Goal: Information Seeking & Learning: Check status

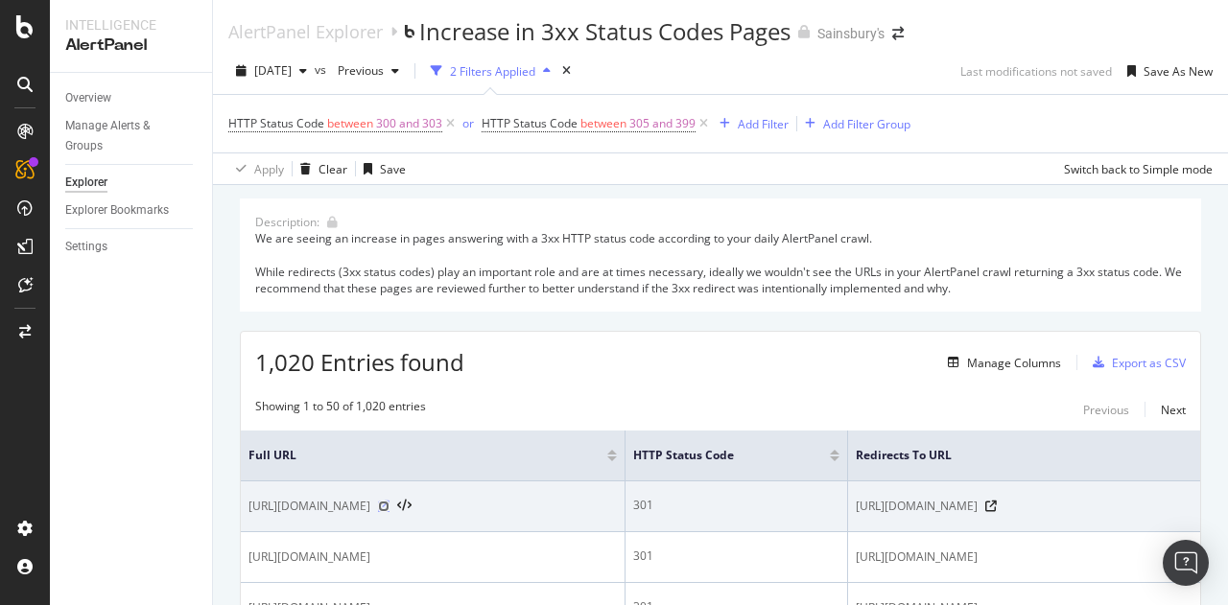
click at [389, 512] on icon at bounding box center [384, 507] width 12 height 12
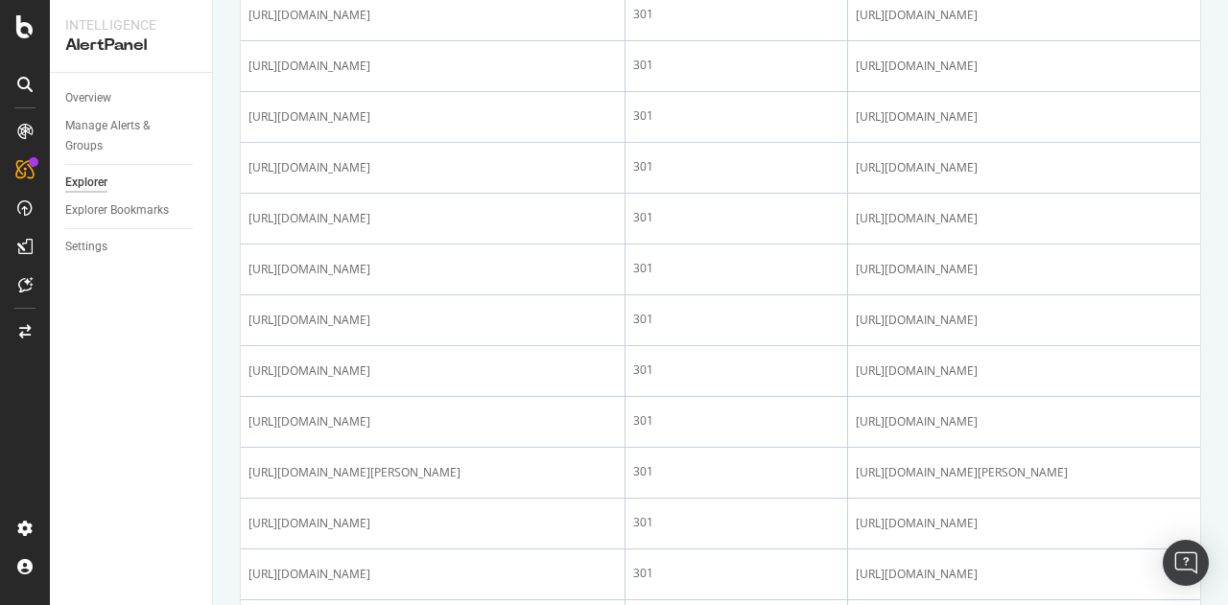
scroll to position [1918, 0]
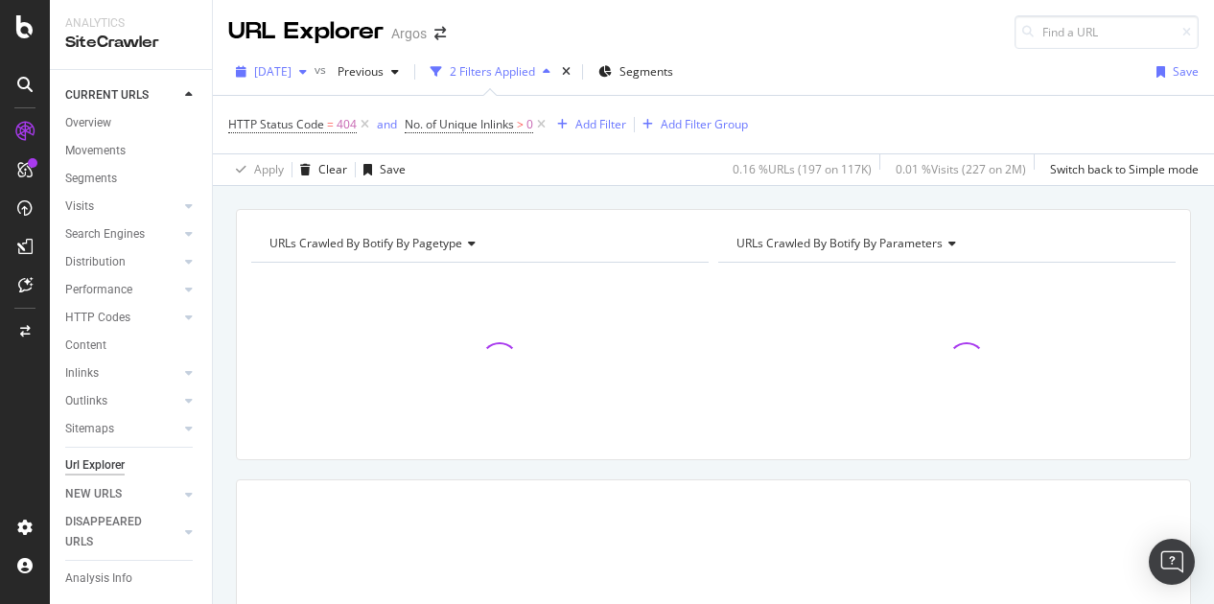
click at [292, 74] on span "[DATE]" at bounding box center [272, 71] width 37 height 16
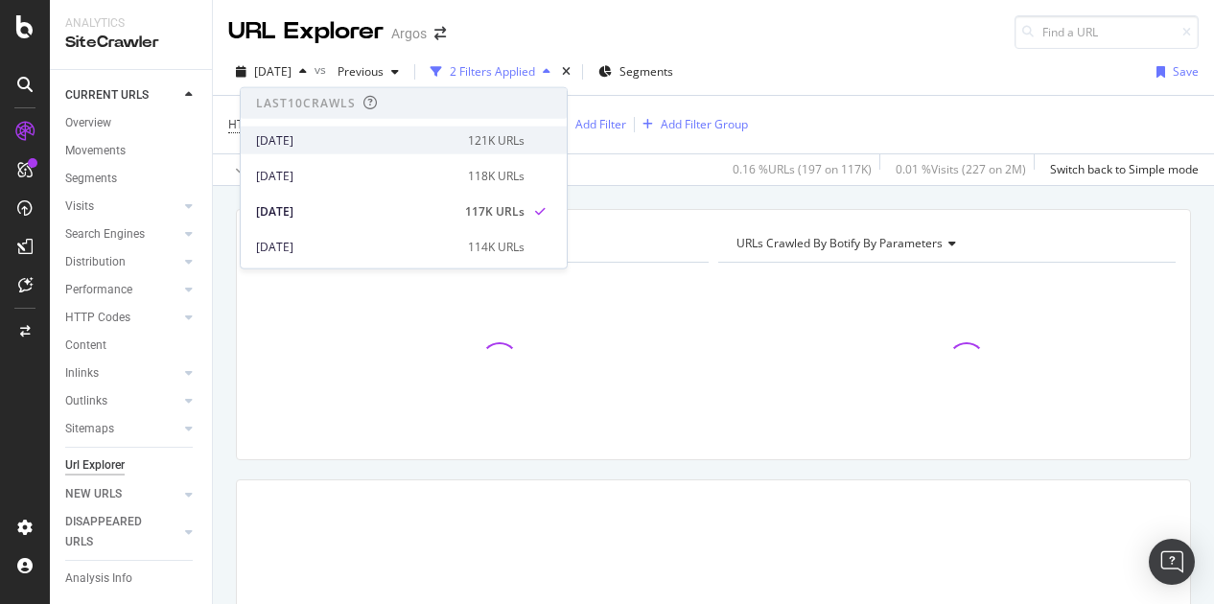
click at [303, 136] on div "[DATE]" at bounding box center [356, 139] width 200 height 17
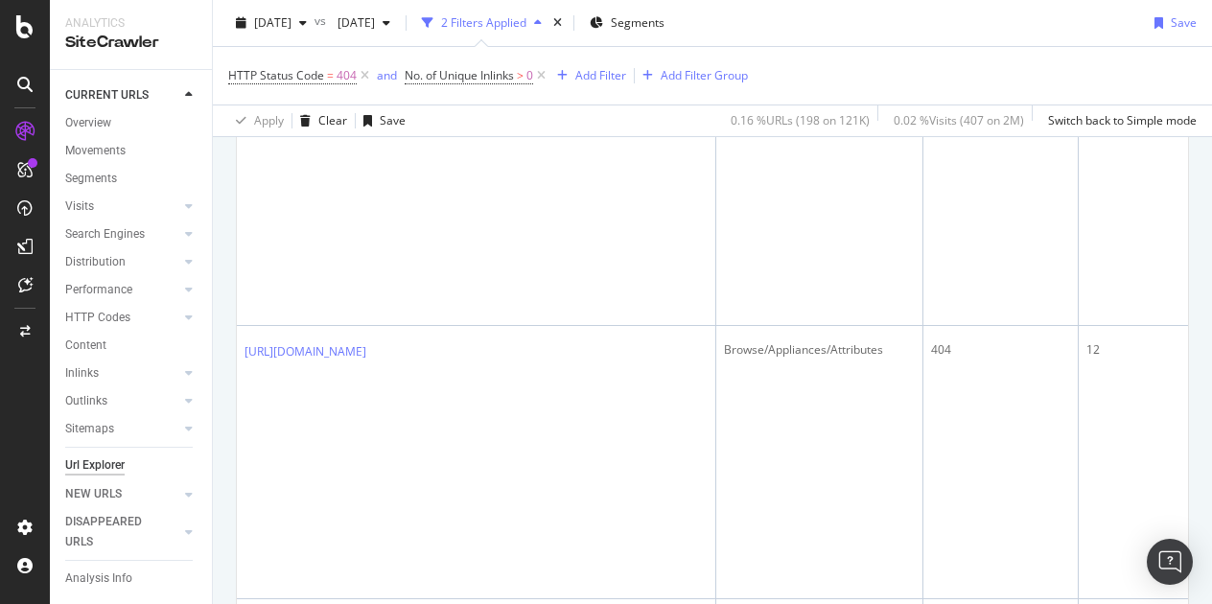
scroll to position [1564, 0]
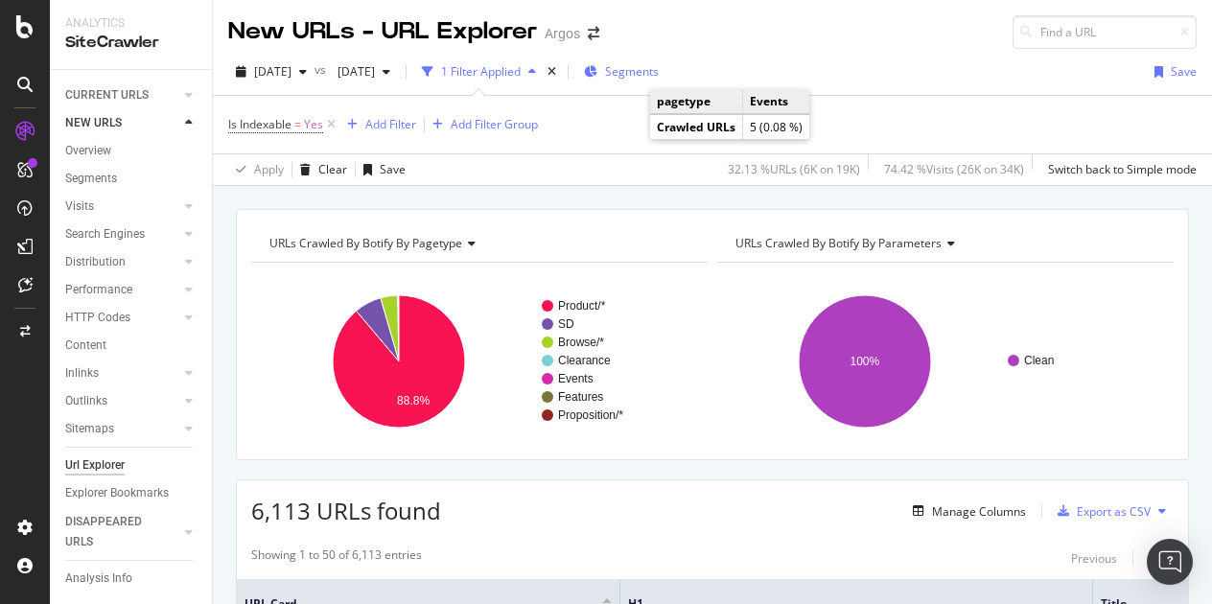
scroll to position [288, 0]
